Goal: Information Seeking & Learning: Learn about a topic

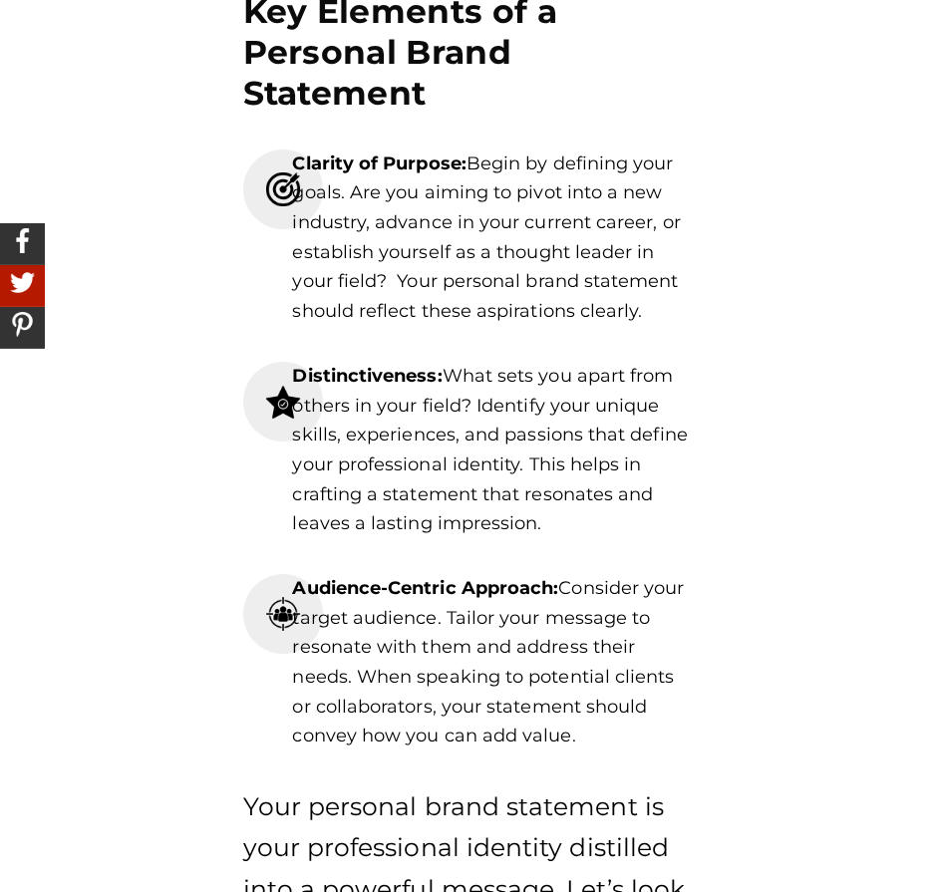
scroll to position [1819, 0]
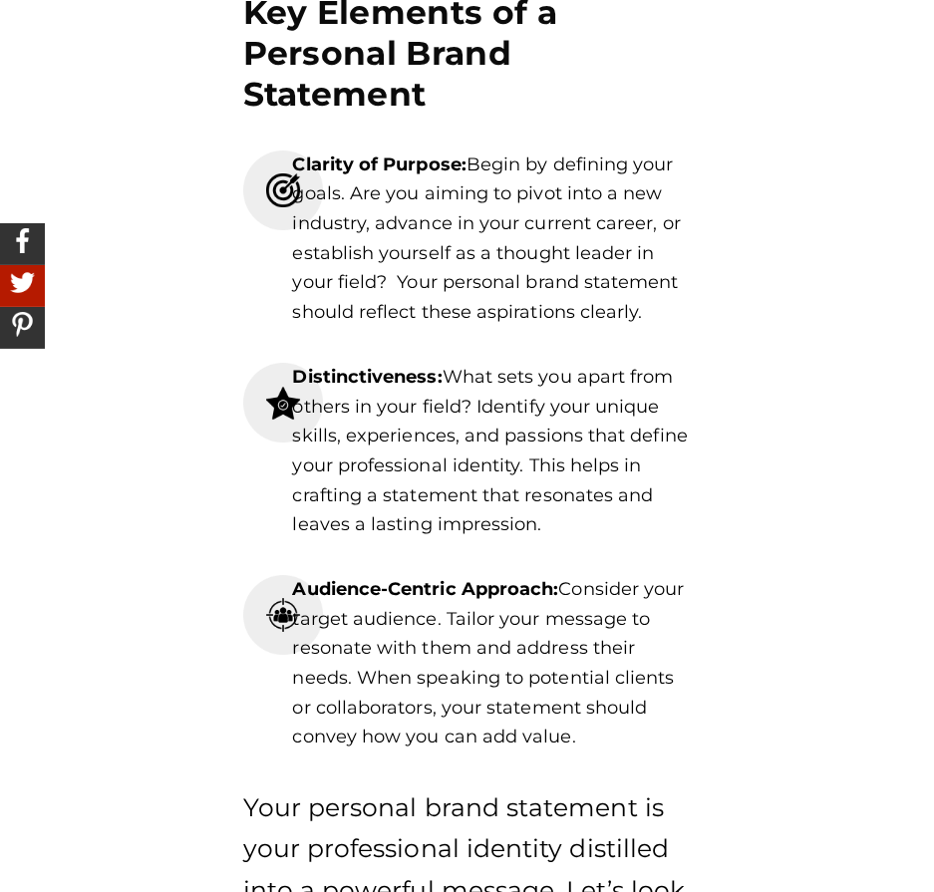
click at [500, 177] on p "Clarity of Purpose: Begin by defining your goals. Are you aiming to pivot into …" at bounding box center [491, 238] width 399 height 177
drag, startPoint x: 577, startPoint y: 736, endPoint x: 253, endPoint y: 182, distance: 641.8
copy section "Clarity of Purpose: Begin by defining your goals. Are you aiming to pivot into …"
click at [398, 219] on p "Clarity of Purpose: Begin by defining your goals. Are you aiming to pivot into …" at bounding box center [491, 238] width 399 height 177
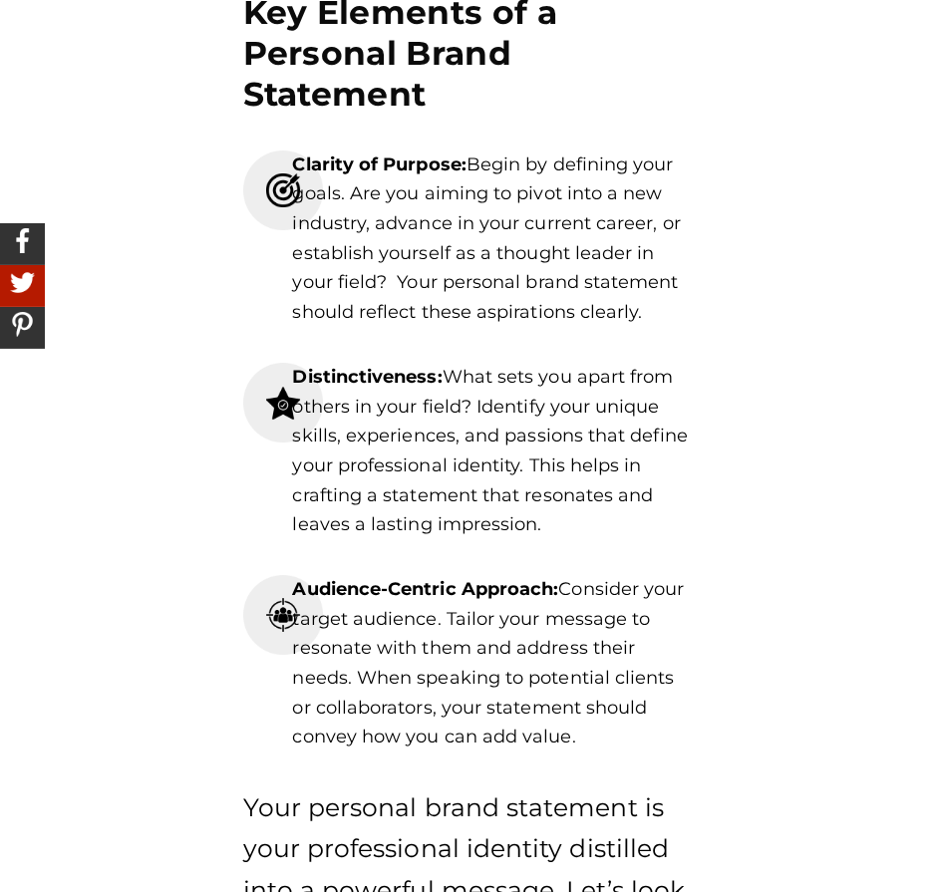
drag, startPoint x: 643, startPoint y: 313, endPoint x: 292, endPoint y: 167, distance: 379.7
click at [292, 167] on p "Clarity of Purpose: Begin by defining your goals. Are you aiming to pivot into …" at bounding box center [491, 238] width 399 height 177
copy p "Clarity of Purpose: Begin by defining your goals. Are you aiming to pivot into …"
click at [552, 528] on p "Distinctiveness: What sets you apart from others in your field? Identify your u…" at bounding box center [491, 451] width 399 height 177
drag, startPoint x: 536, startPoint y: 524, endPoint x: 294, endPoint y: 385, distance: 279.5
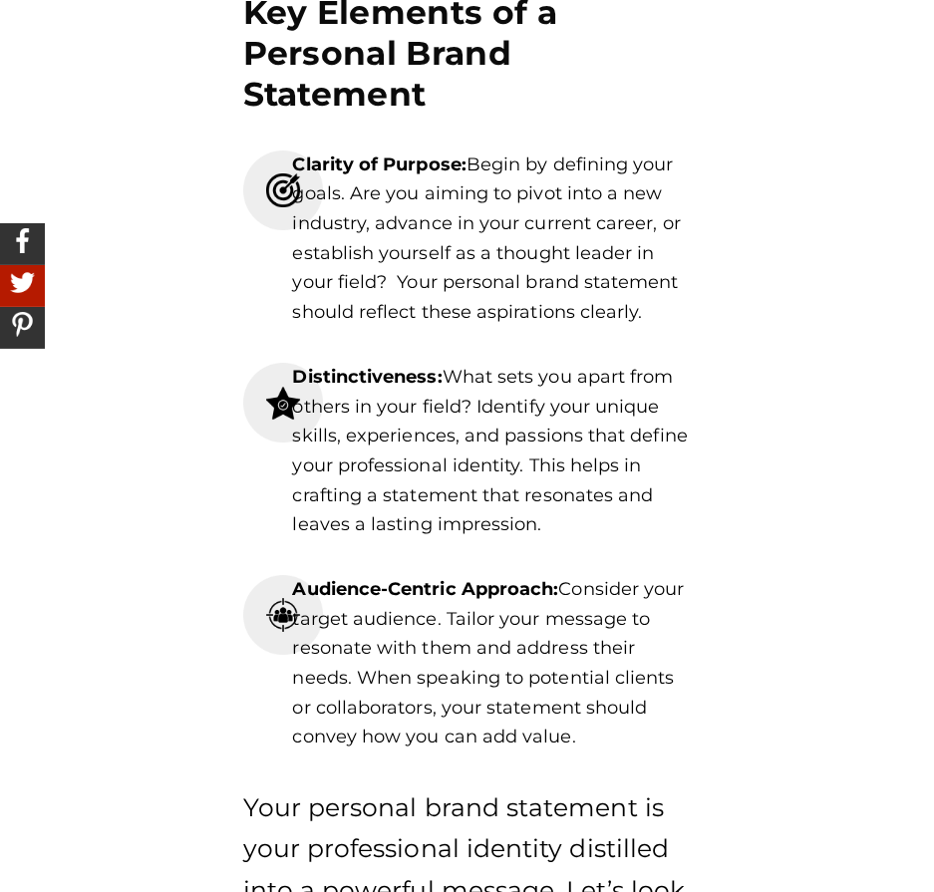
click at [294, 385] on p "Distinctiveness: What sets you apart from others in your field? Identify your u…" at bounding box center [491, 451] width 399 height 177
copy p "Distinctiveness: What sets you apart from others in your field? Identify your u…"
drag, startPoint x: 581, startPoint y: 742, endPoint x: 296, endPoint y: 589, distance: 323.7
click at [296, 589] on p "Audience-Centric Approach: Consider your target audience. Tailor your message t…" at bounding box center [491, 663] width 399 height 177
copy p "Audience-Centric Approach: Consider your target audience. Tailor your message t…"
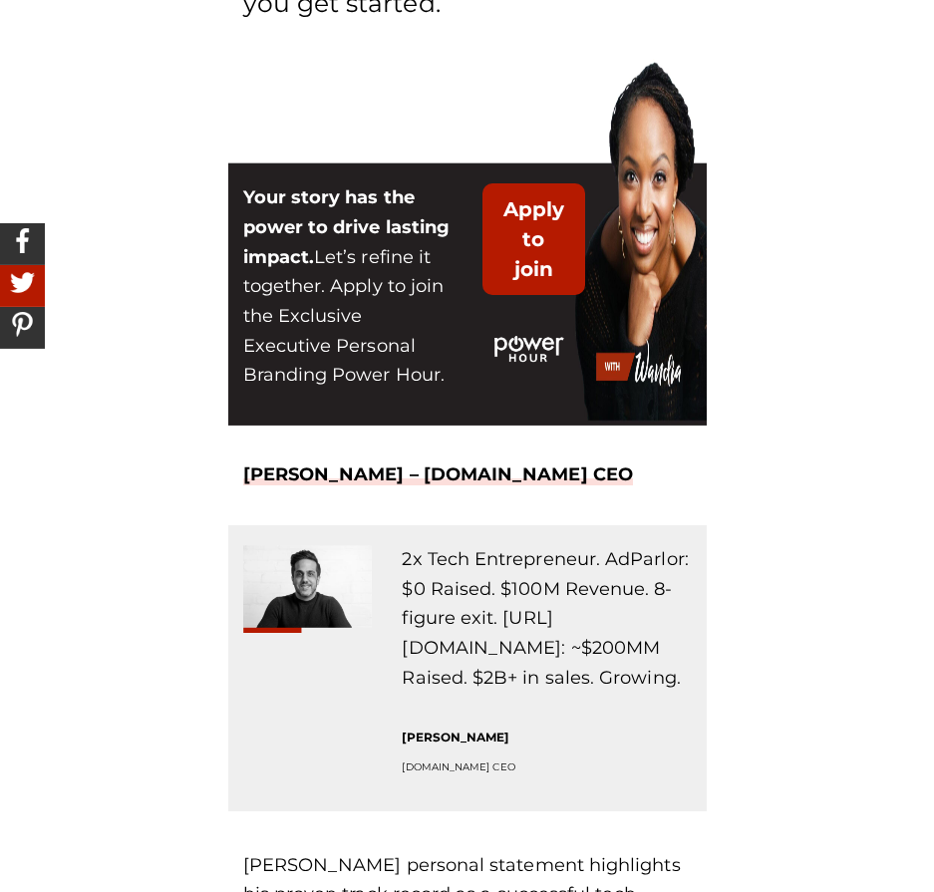
scroll to position [2789, 0]
